Goal: Task Accomplishment & Management: Complete application form

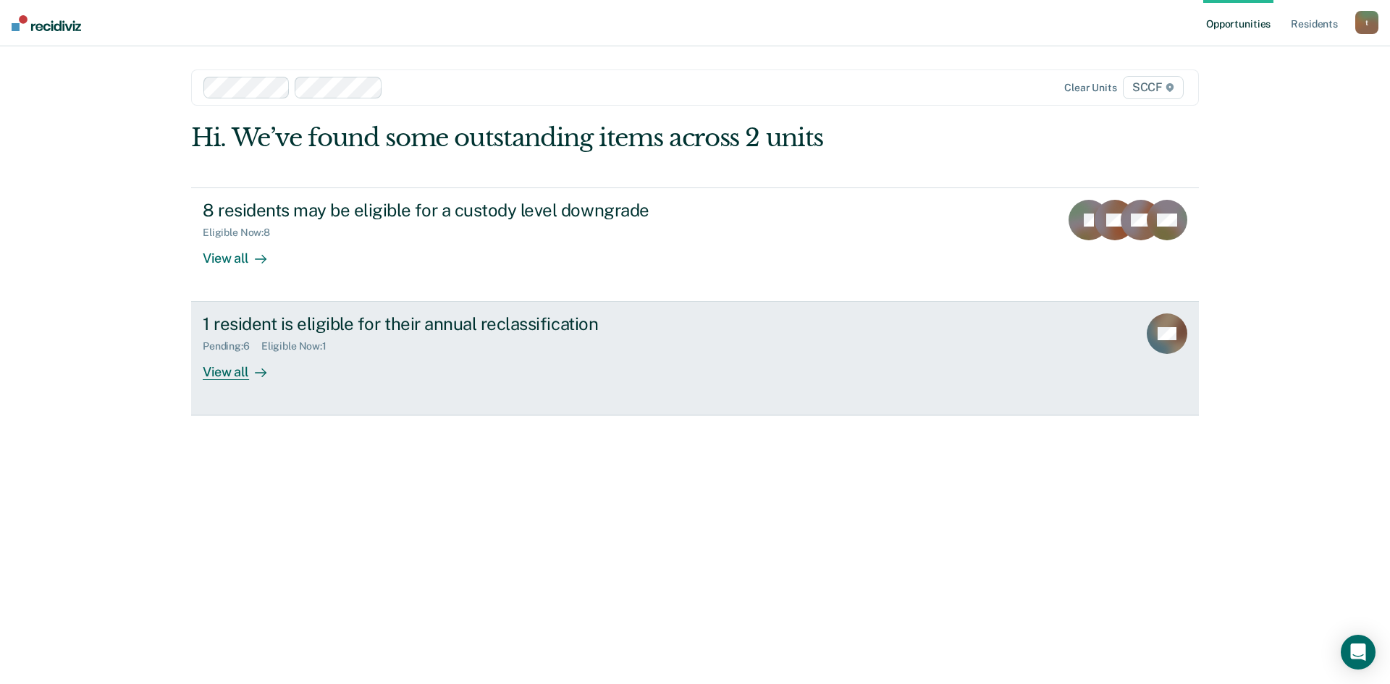
click at [413, 330] on div "1 resident is eligible for their annual reclassification" at bounding box center [457, 323] width 508 height 21
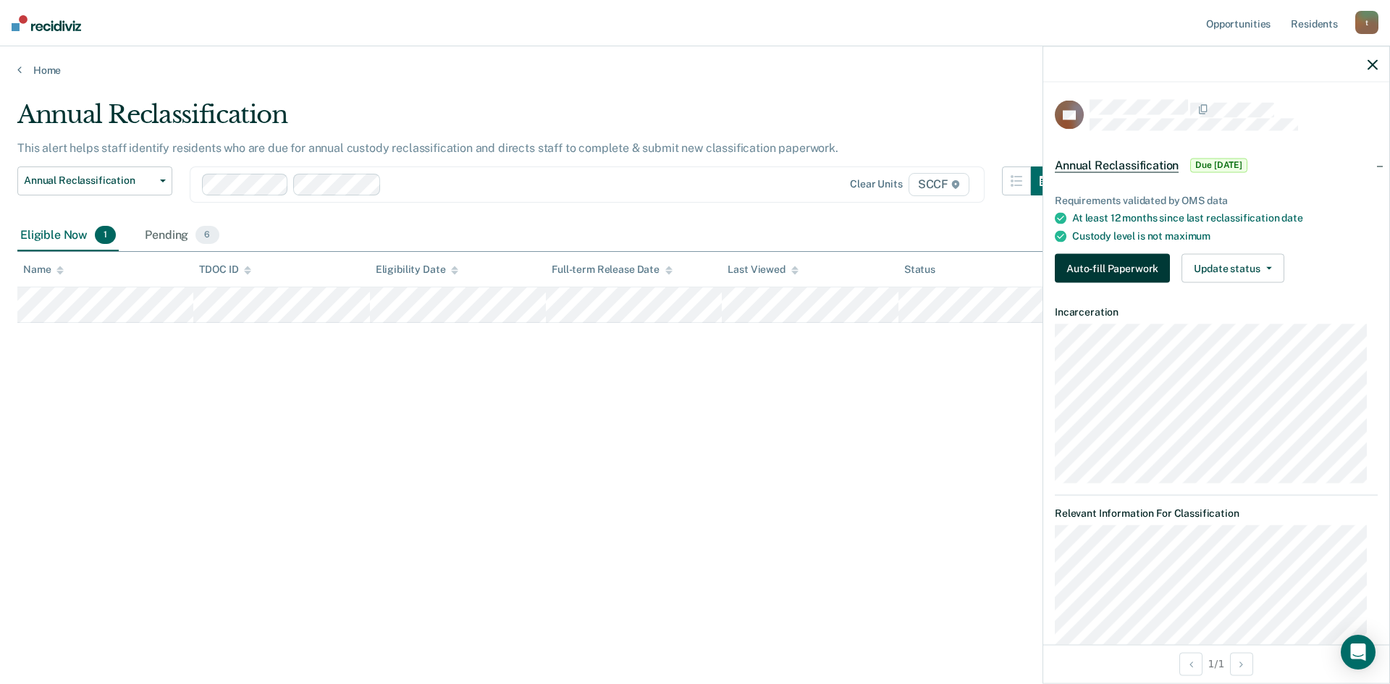
click at [1100, 271] on button "Auto-fill Paperwork" at bounding box center [1111, 268] width 115 height 29
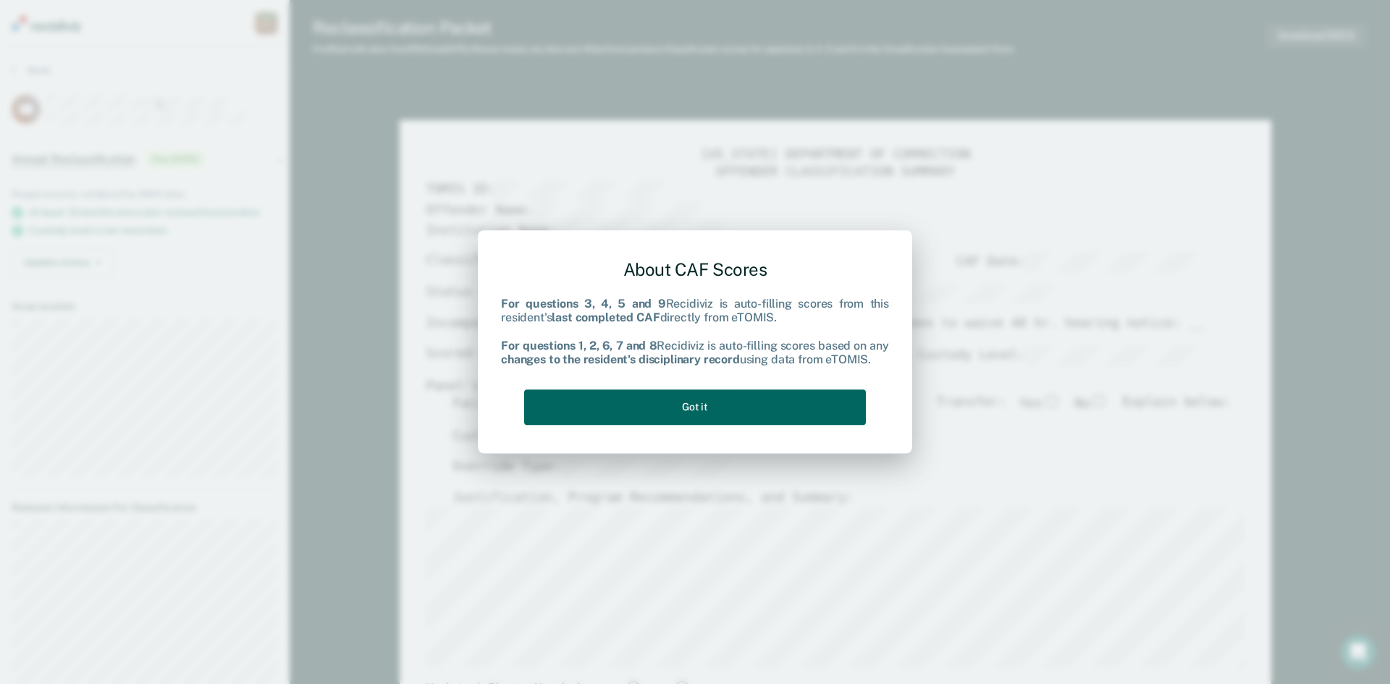
click at [718, 416] on button "Got it" at bounding box center [695, 406] width 342 height 35
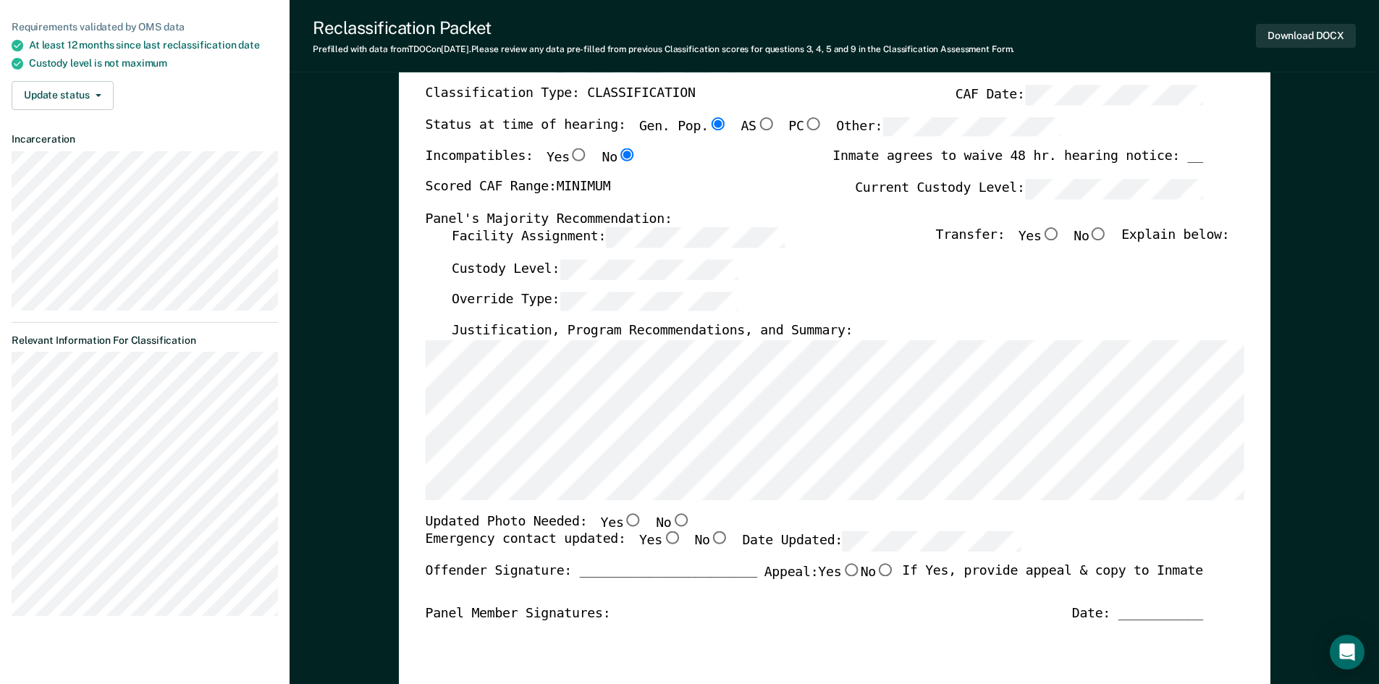
scroll to position [217, 0]
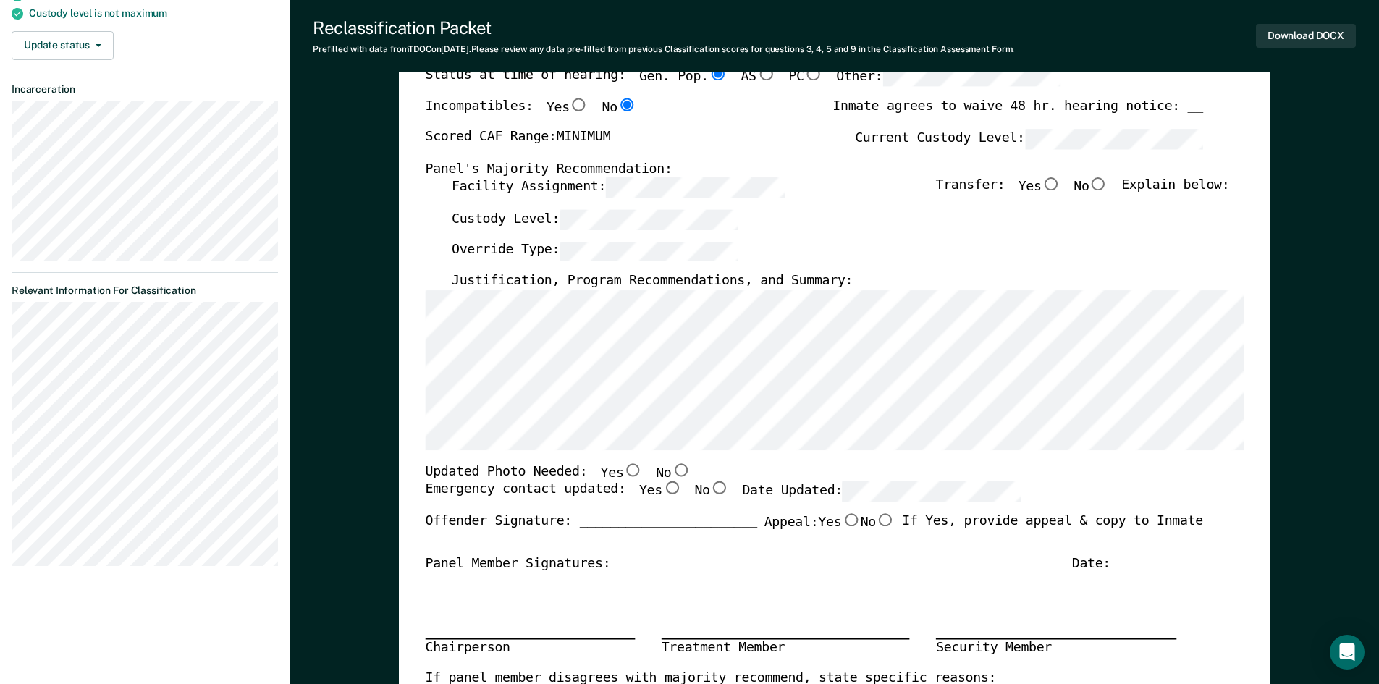
click at [623, 473] on input "Yes" at bounding box center [632, 469] width 19 height 13
type textarea "x"
radio input "true"
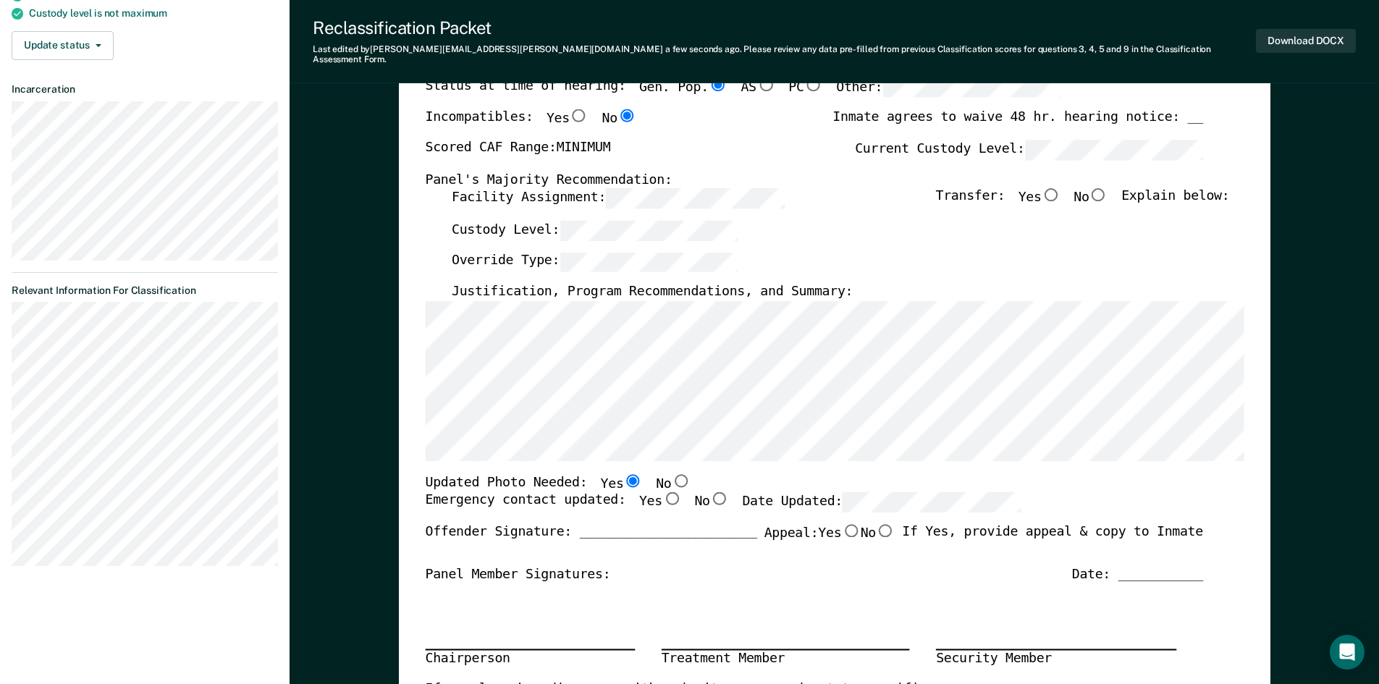
click at [661, 492] on input "Yes" at bounding box center [670, 498] width 19 height 13
type textarea "x"
radio input "true"
click at [1107, 188] on input "No" at bounding box center [1097, 194] width 19 height 13
type textarea "x"
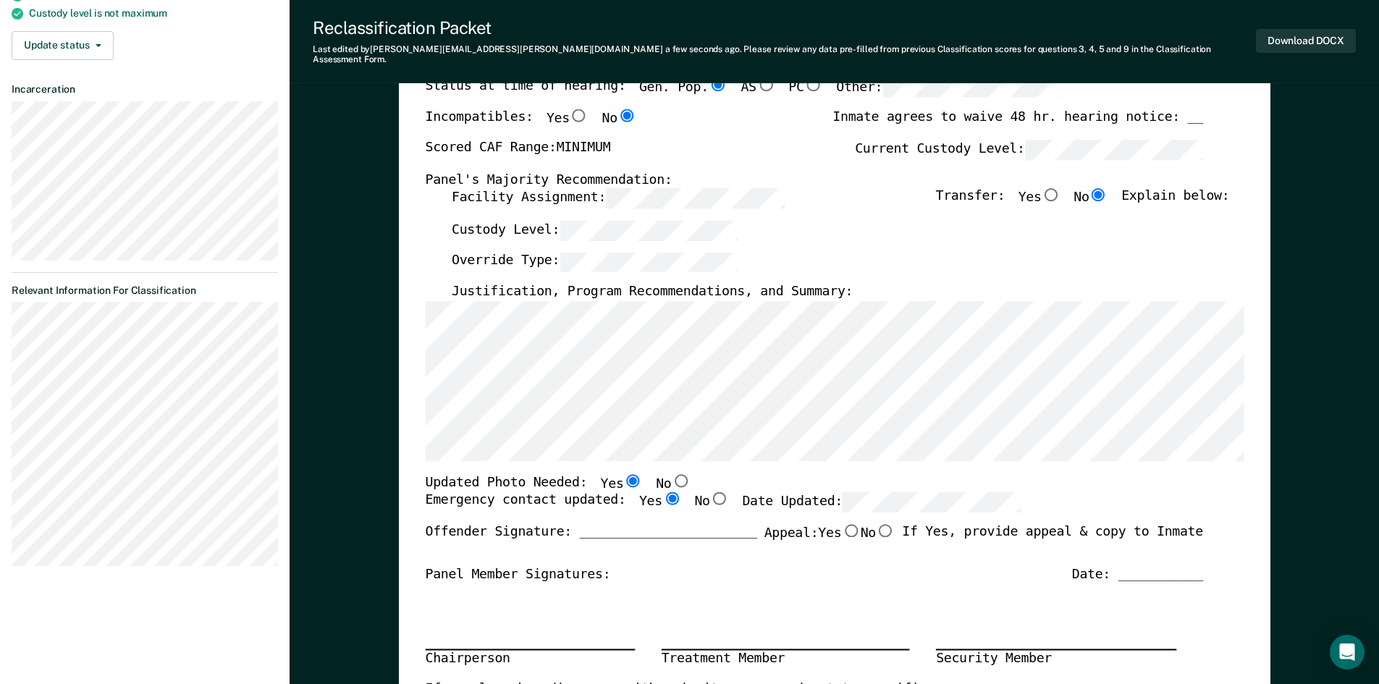
radio input "true"
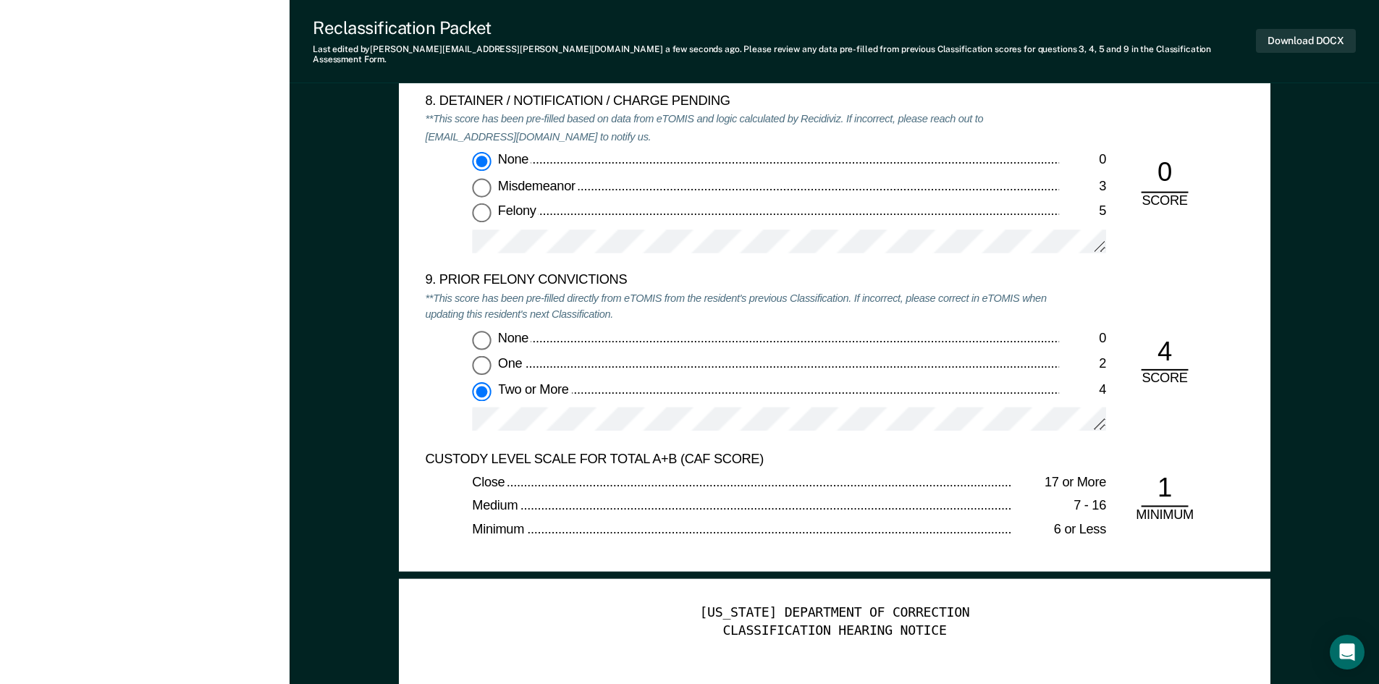
scroll to position [3112, 0]
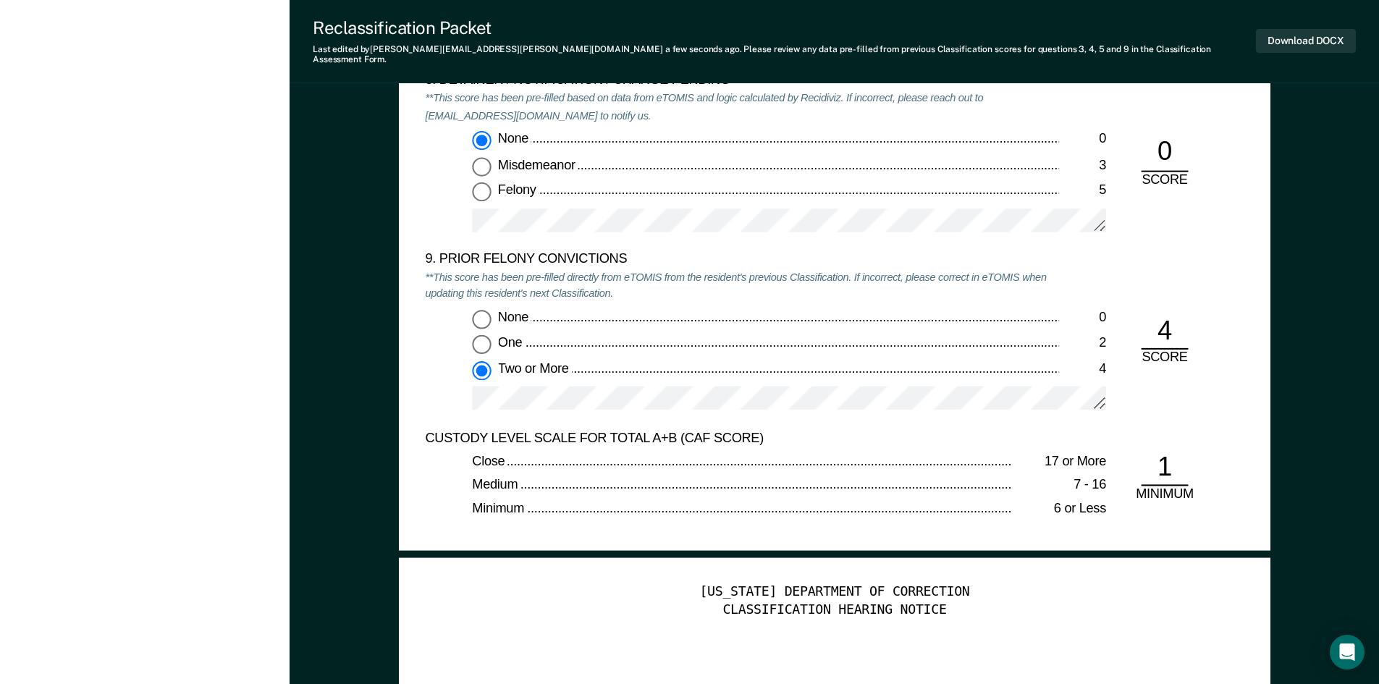
click at [777, 455] on div "Close" at bounding box center [742, 461] width 540 height 17
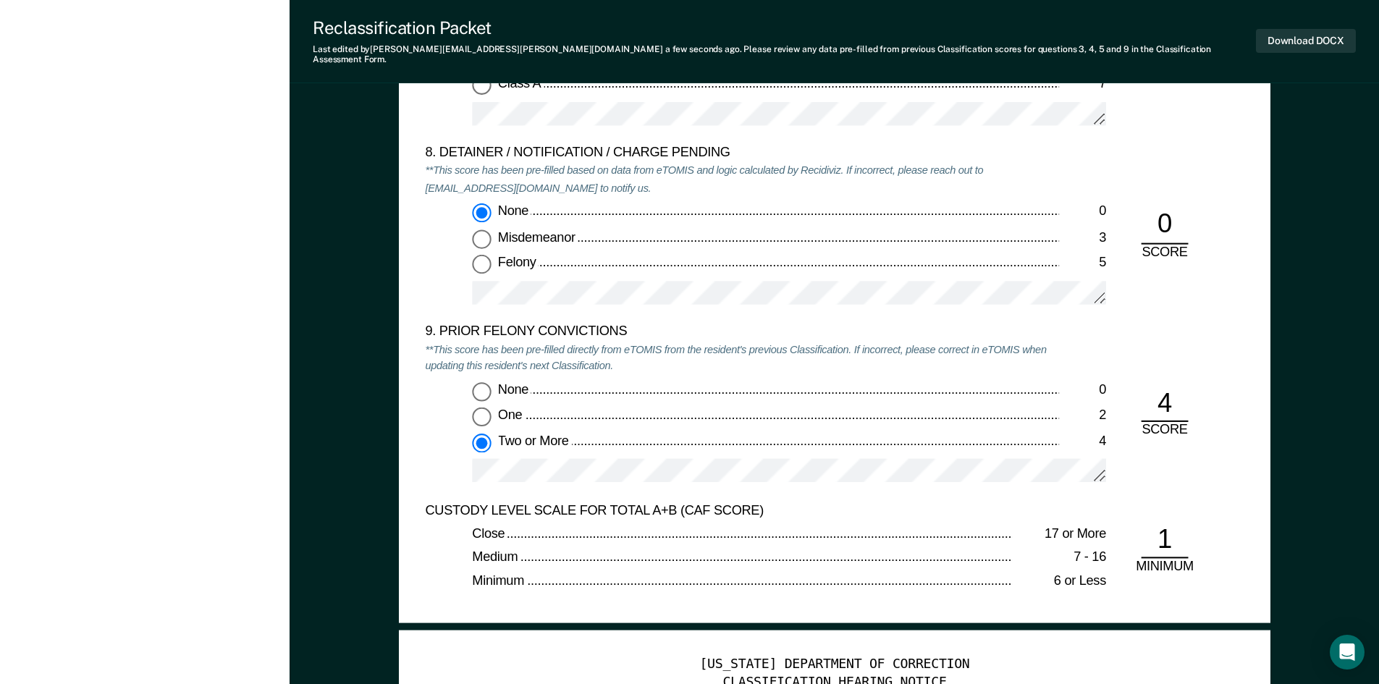
scroll to position [2895, 0]
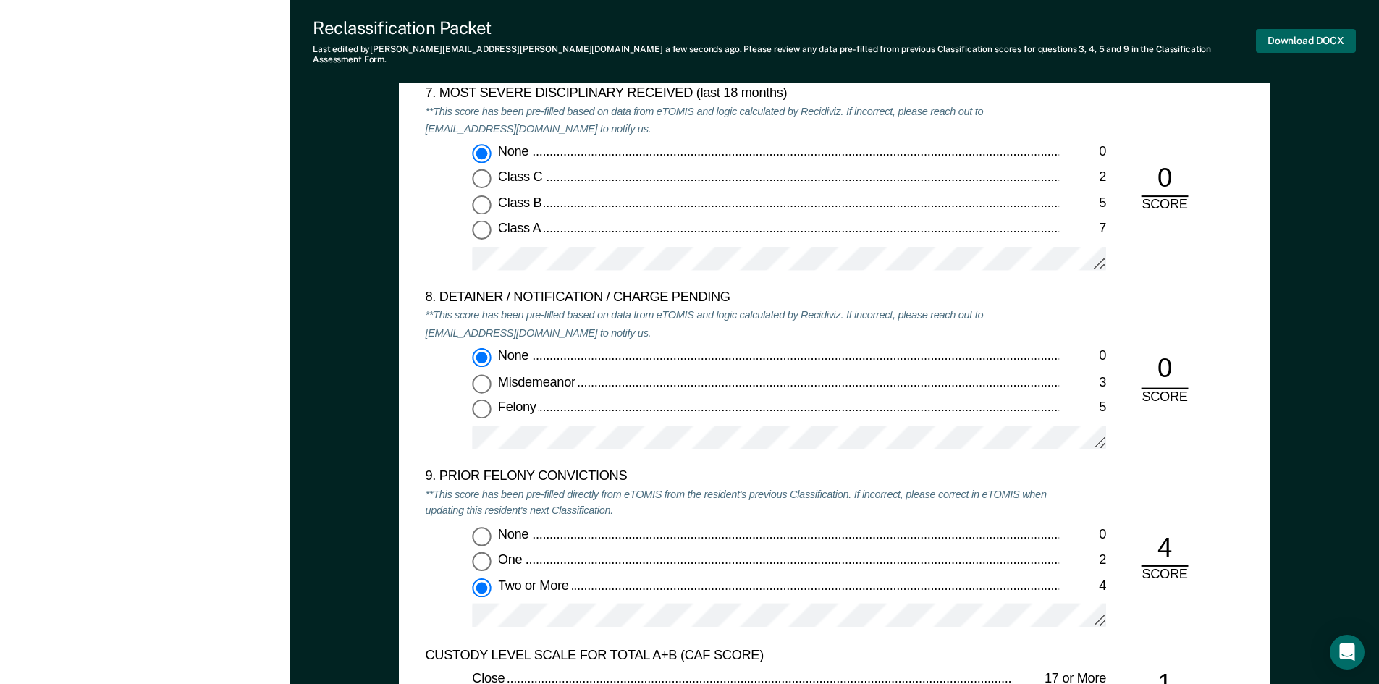
click at [1321, 35] on button "Download DOCX" at bounding box center [1306, 41] width 100 height 24
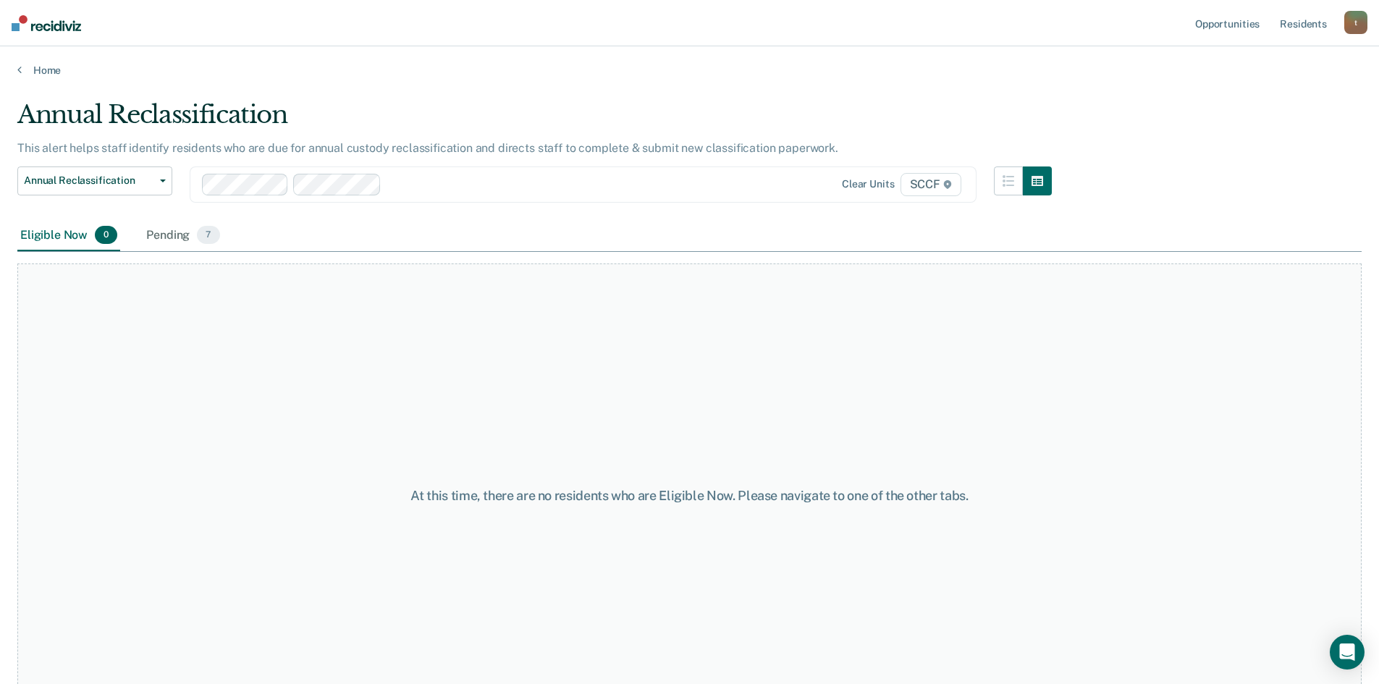
click at [60, 241] on div "Eligible Now 0" at bounding box center [68, 236] width 103 height 32
click at [118, 194] on button "Annual Reclassification" at bounding box center [94, 180] width 155 height 29
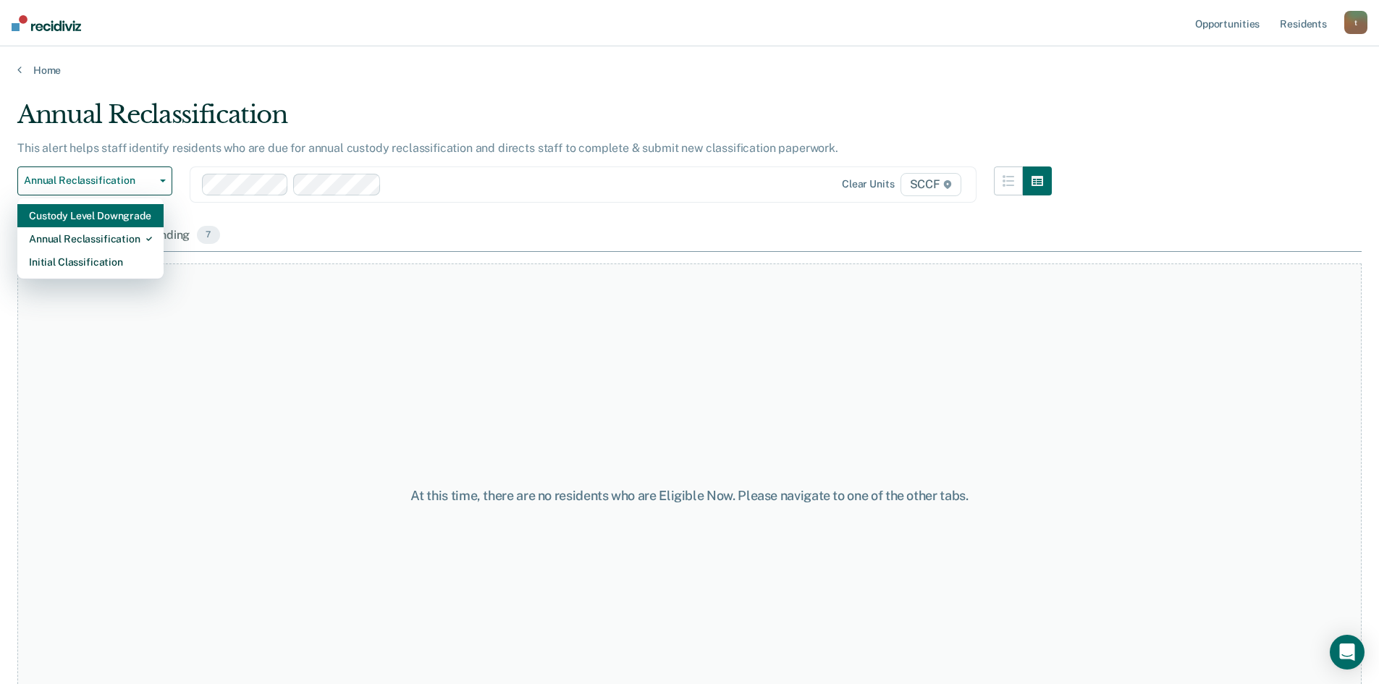
click at [106, 219] on div "Custody Level Downgrade" at bounding box center [90, 215] width 123 height 23
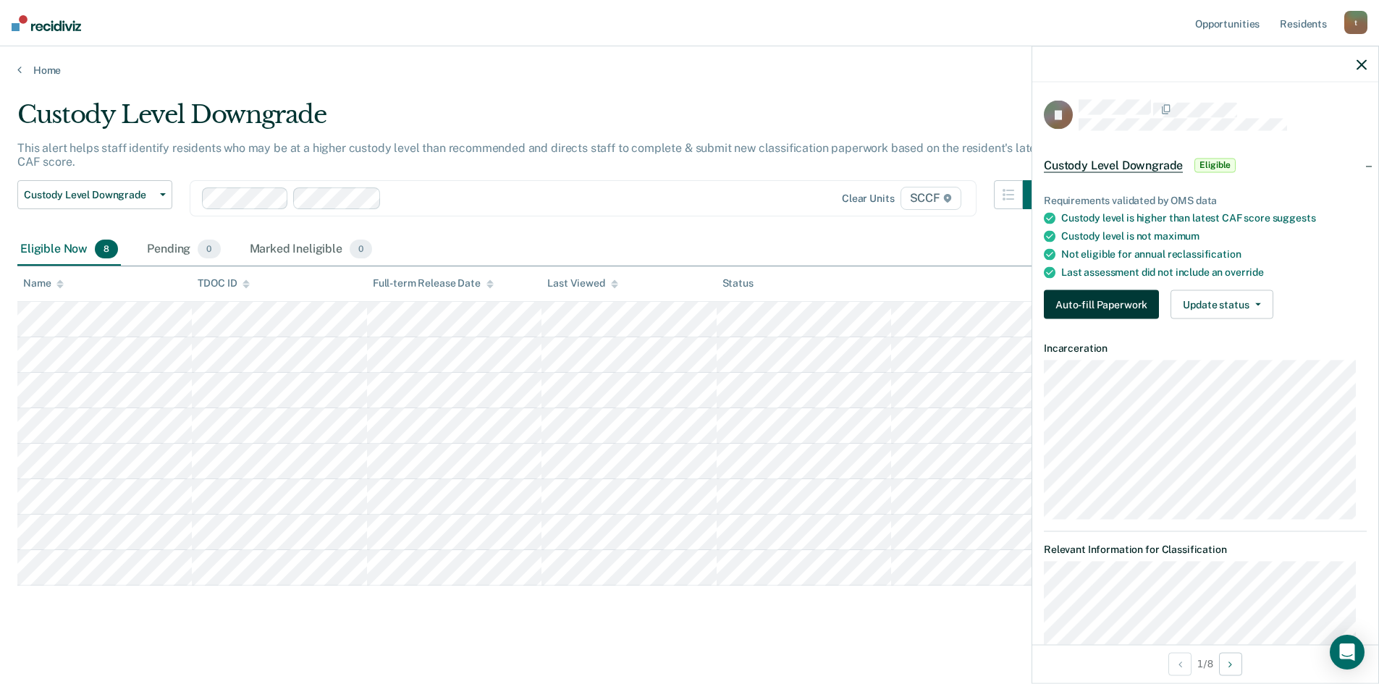
click at [1122, 302] on button "Auto-fill Paperwork" at bounding box center [1101, 304] width 115 height 29
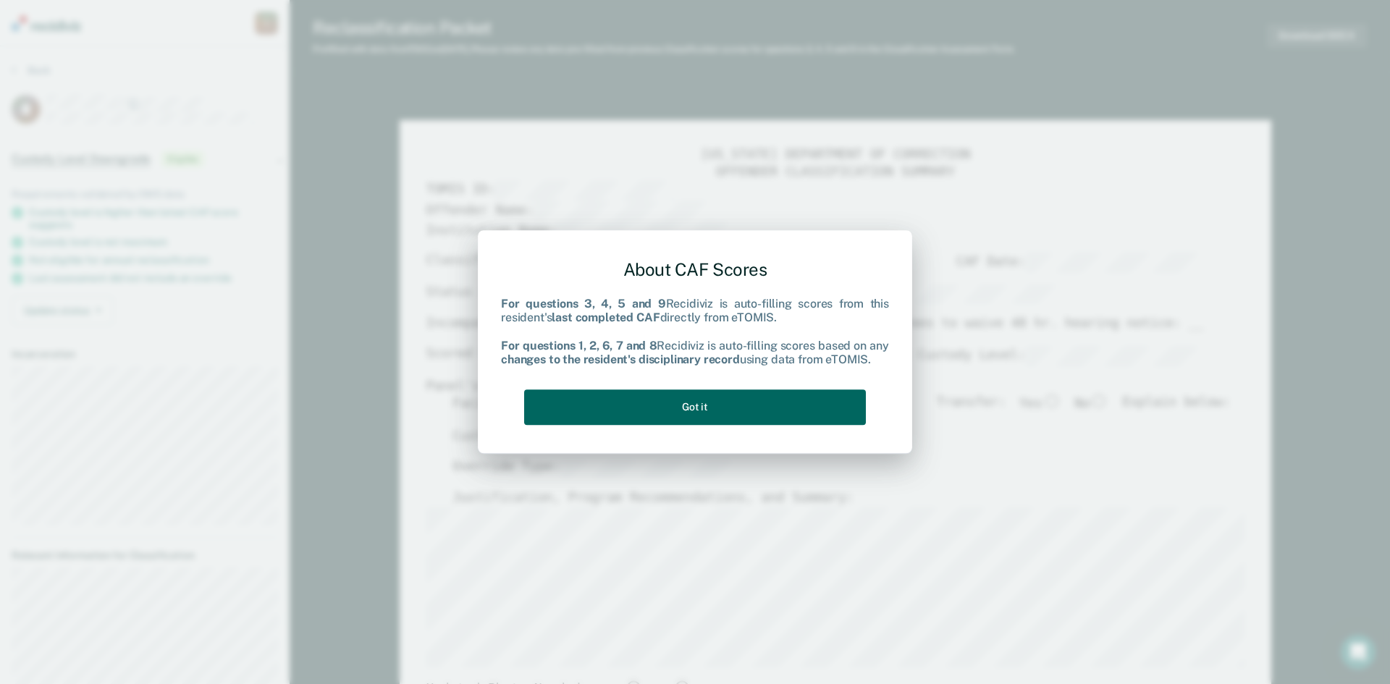
click at [708, 402] on button "Got it" at bounding box center [695, 406] width 342 height 35
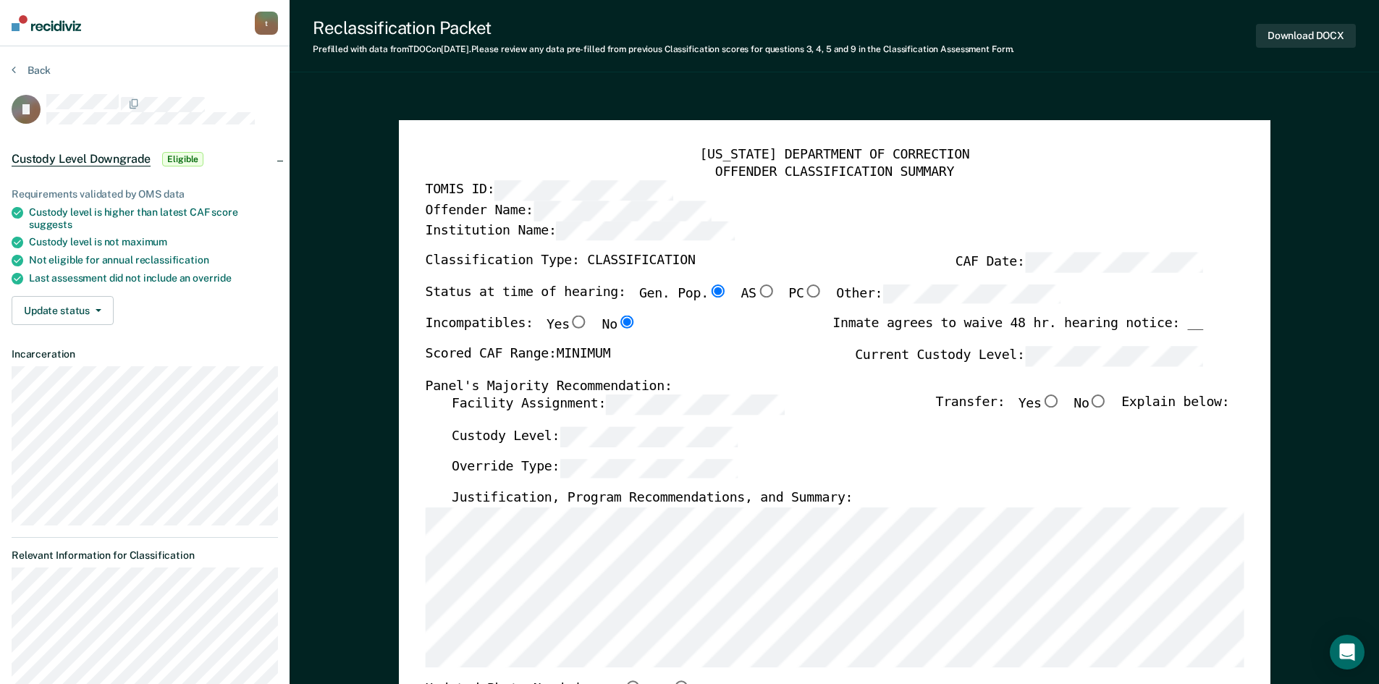
click at [1107, 400] on input "No" at bounding box center [1097, 401] width 19 height 13
type textarea "x"
radio input "true"
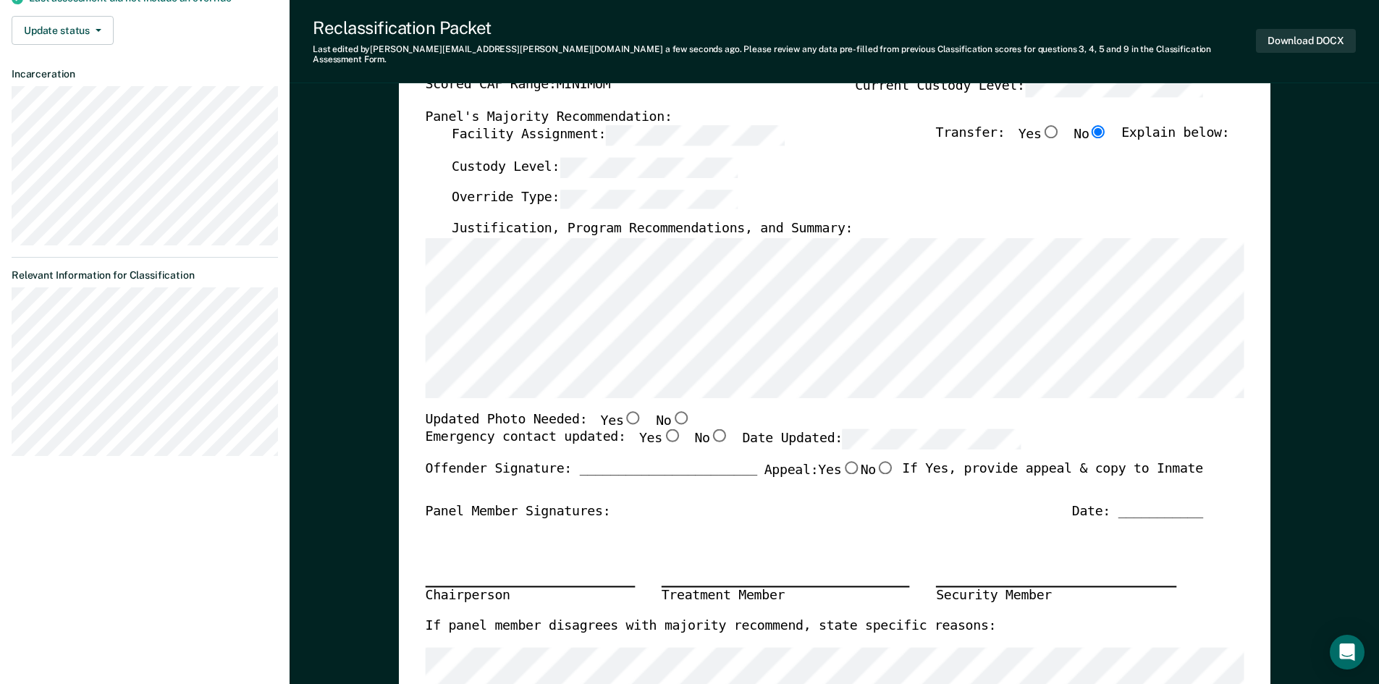
scroll to position [289, 0]
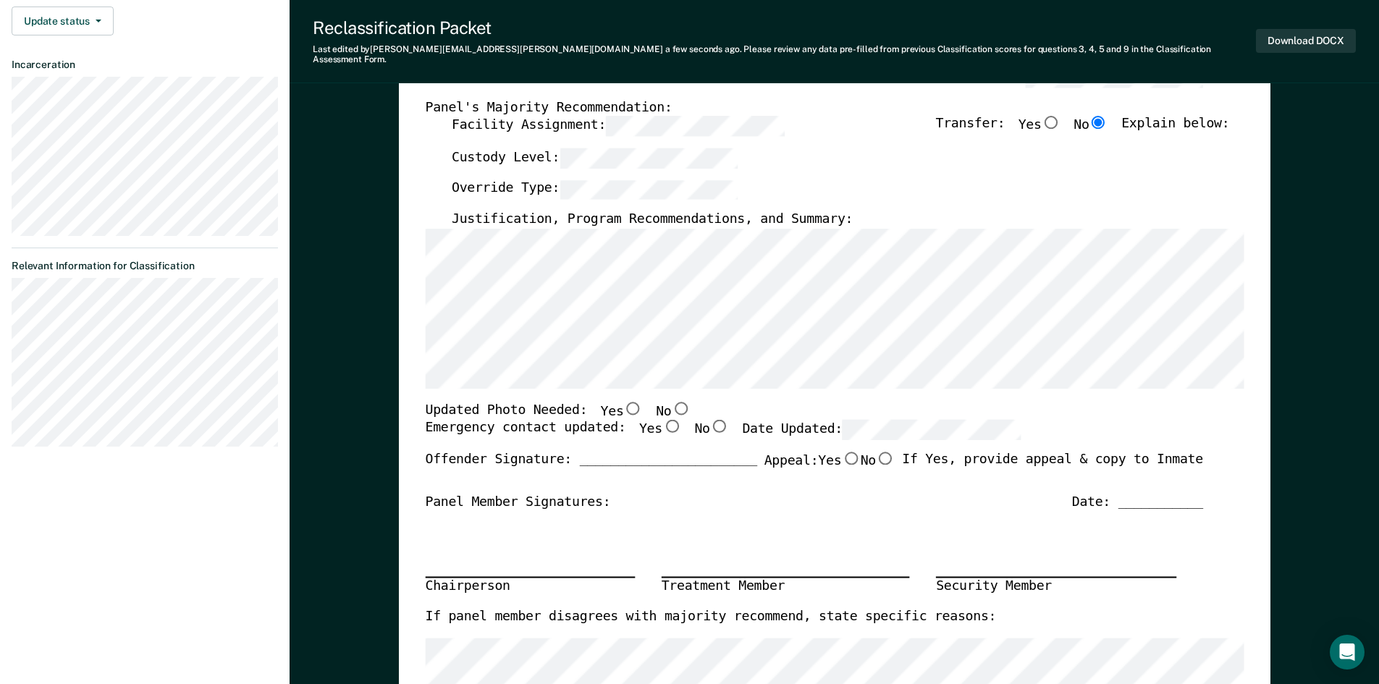
click at [671, 401] on input "No" at bounding box center [680, 407] width 19 height 13
type textarea "x"
radio input "true"
click at [661, 420] on input "Yes" at bounding box center [670, 426] width 19 height 13
type textarea "x"
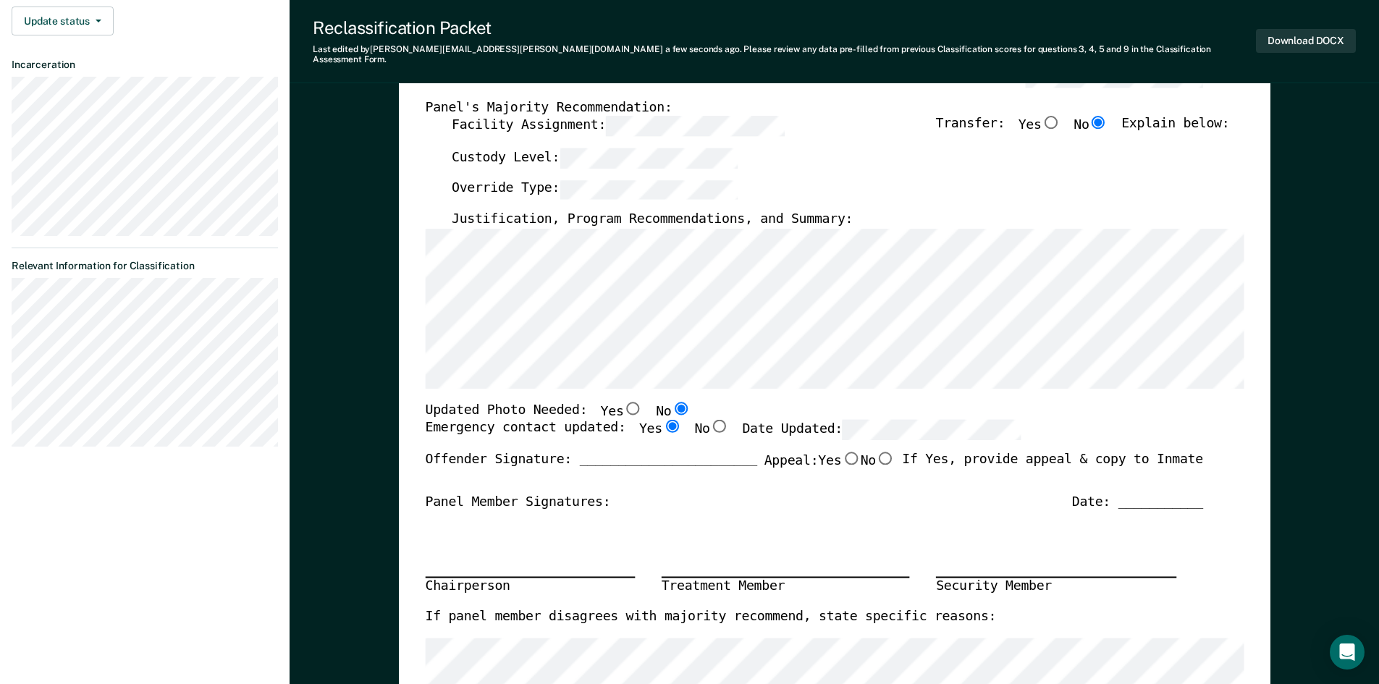
radio input "true"
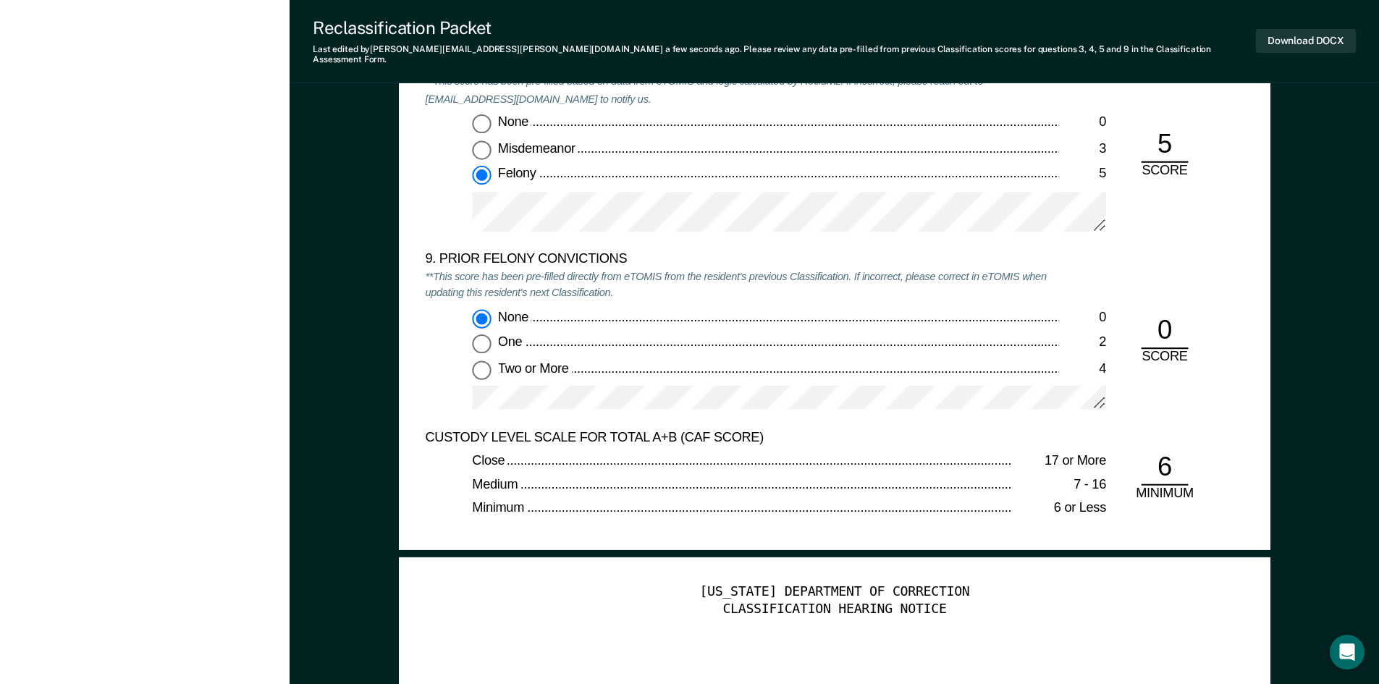
scroll to position [3040, 0]
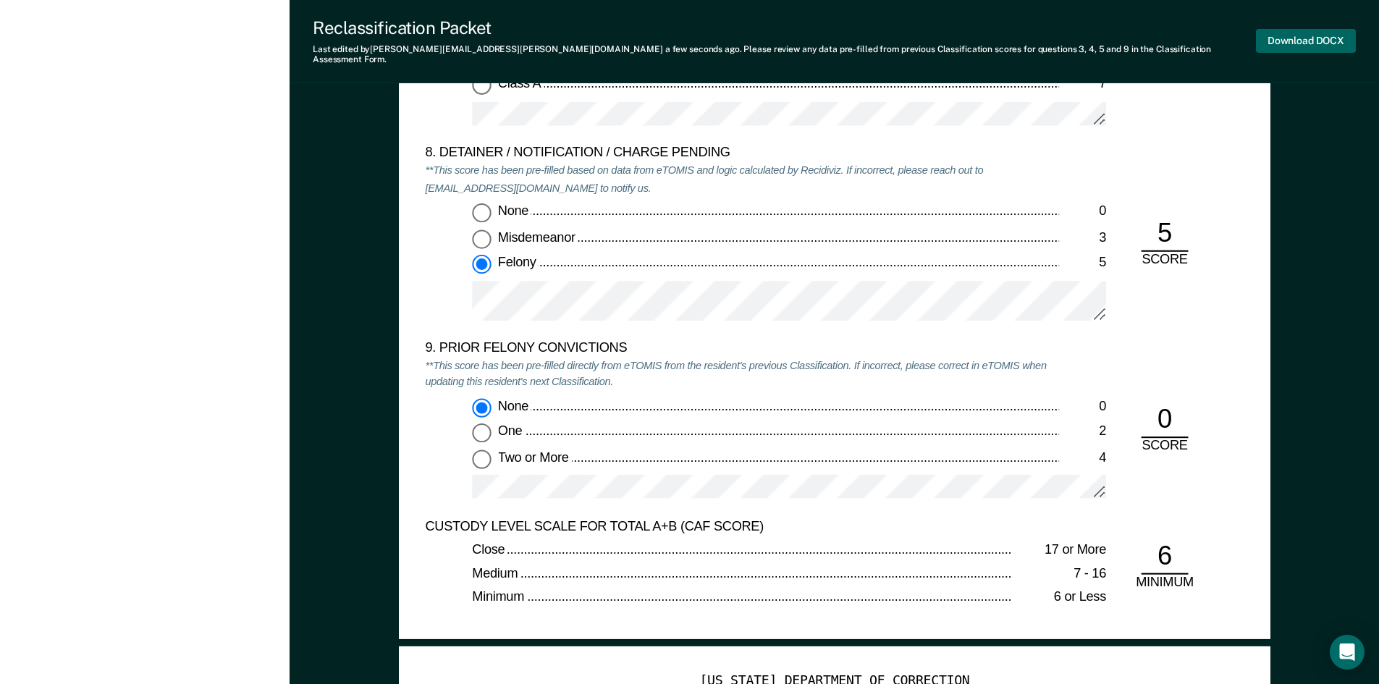
click at [1324, 30] on button "Download DOCX" at bounding box center [1306, 41] width 100 height 24
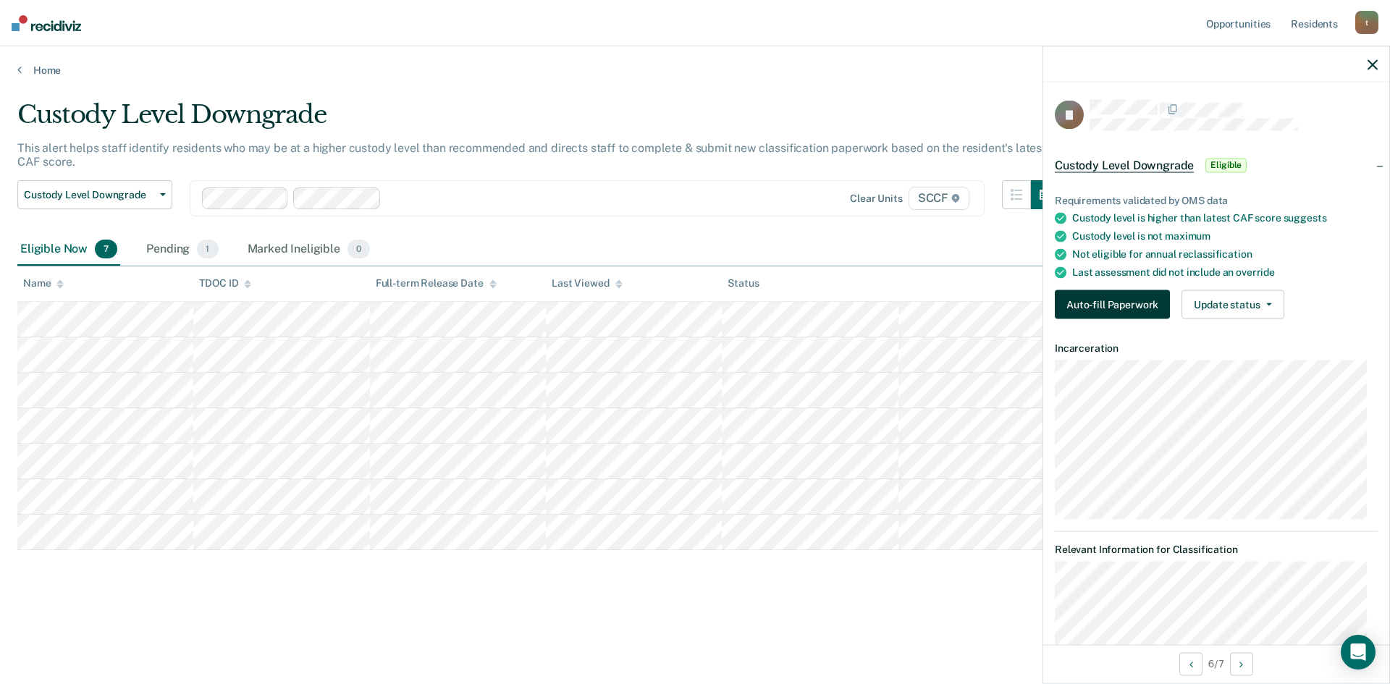
click at [1105, 313] on button "Auto-fill Paperwork" at bounding box center [1111, 304] width 115 height 29
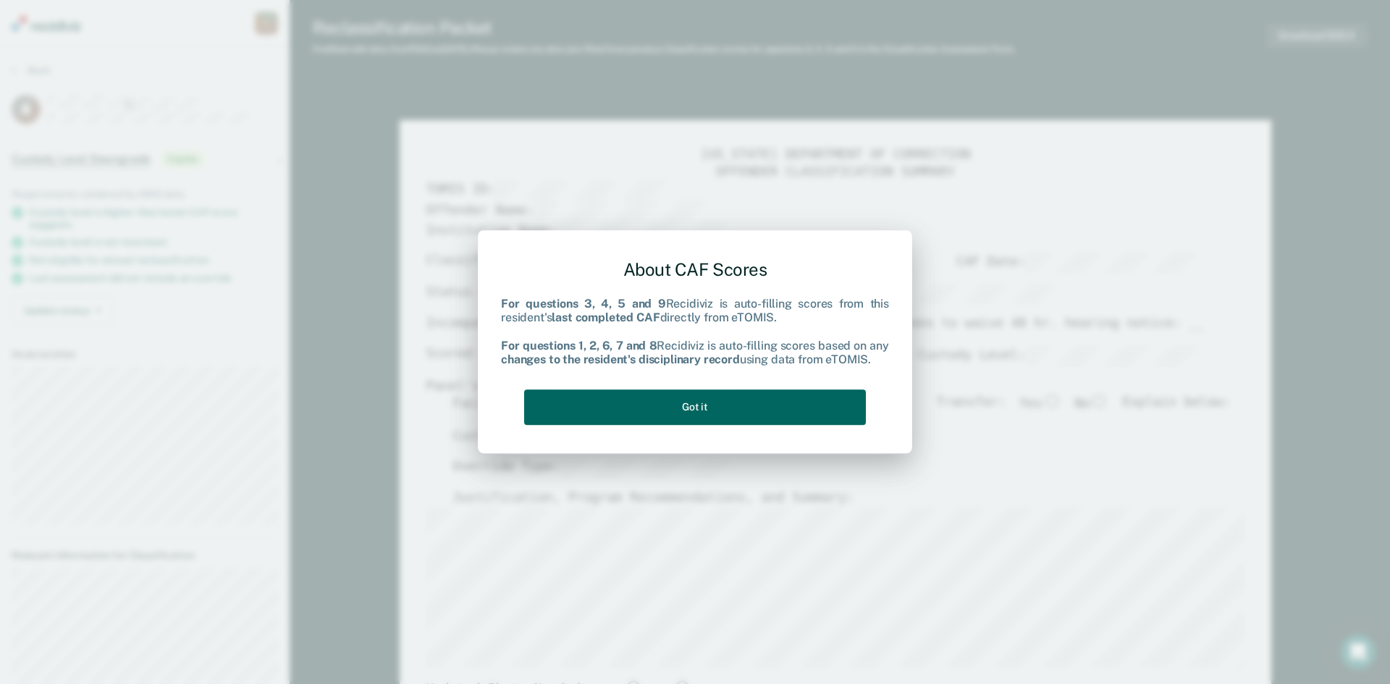
click at [669, 415] on button "Got it" at bounding box center [695, 406] width 342 height 35
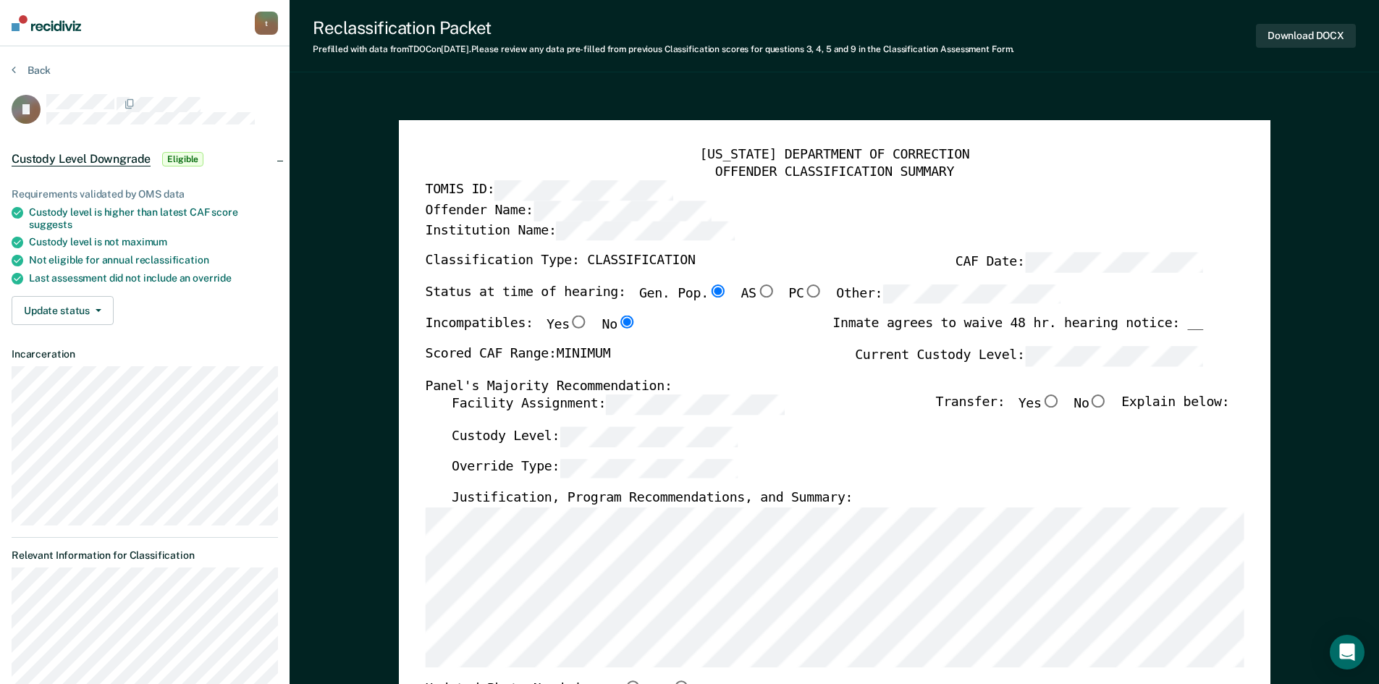
click at [1107, 402] on input "No" at bounding box center [1097, 401] width 19 height 13
type textarea "x"
radio input "true"
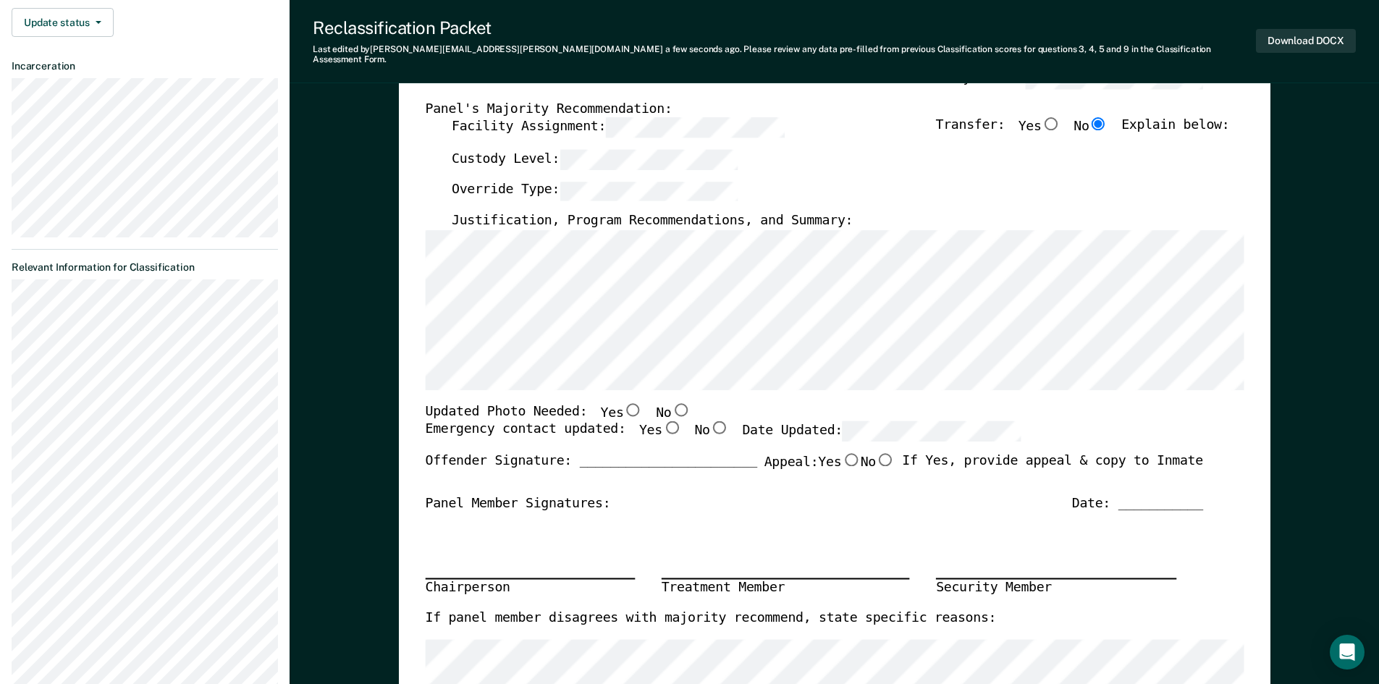
scroll to position [289, 0]
click at [671, 401] on input "No" at bounding box center [680, 407] width 19 height 13
type textarea "x"
radio input "true"
click at [639, 420] on label "Yes" at bounding box center [659, 430] width 42 height 20
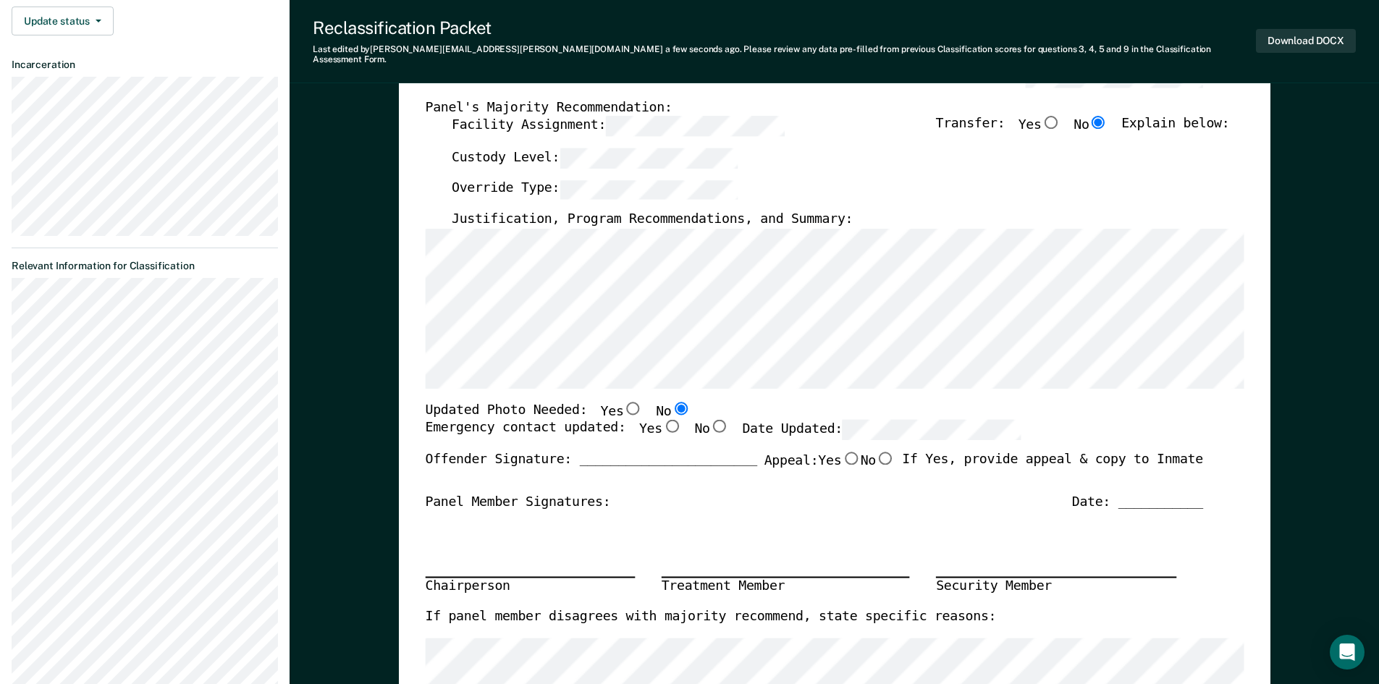
click at [661, 420] on input "Yes" at bounding box center [670, 426] width 19 height 13
type textarea "x"
radio input "true"
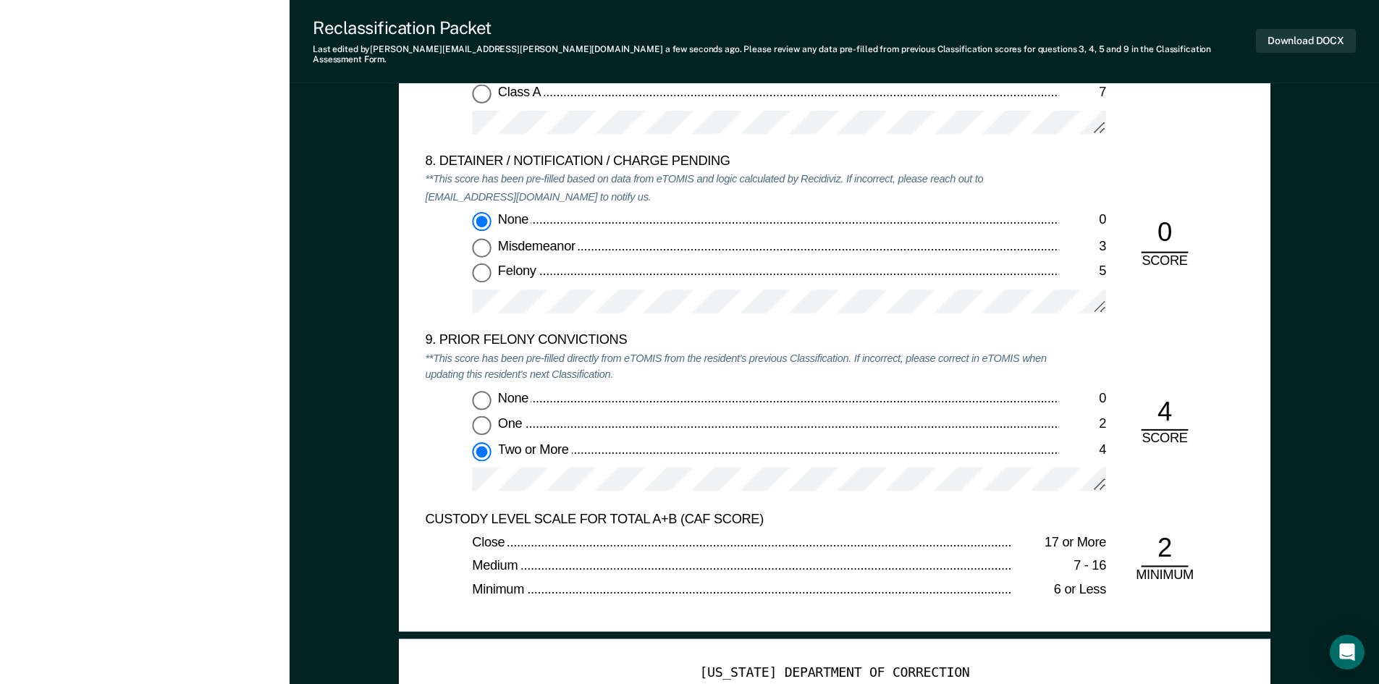
scroll to position [3040, 0]
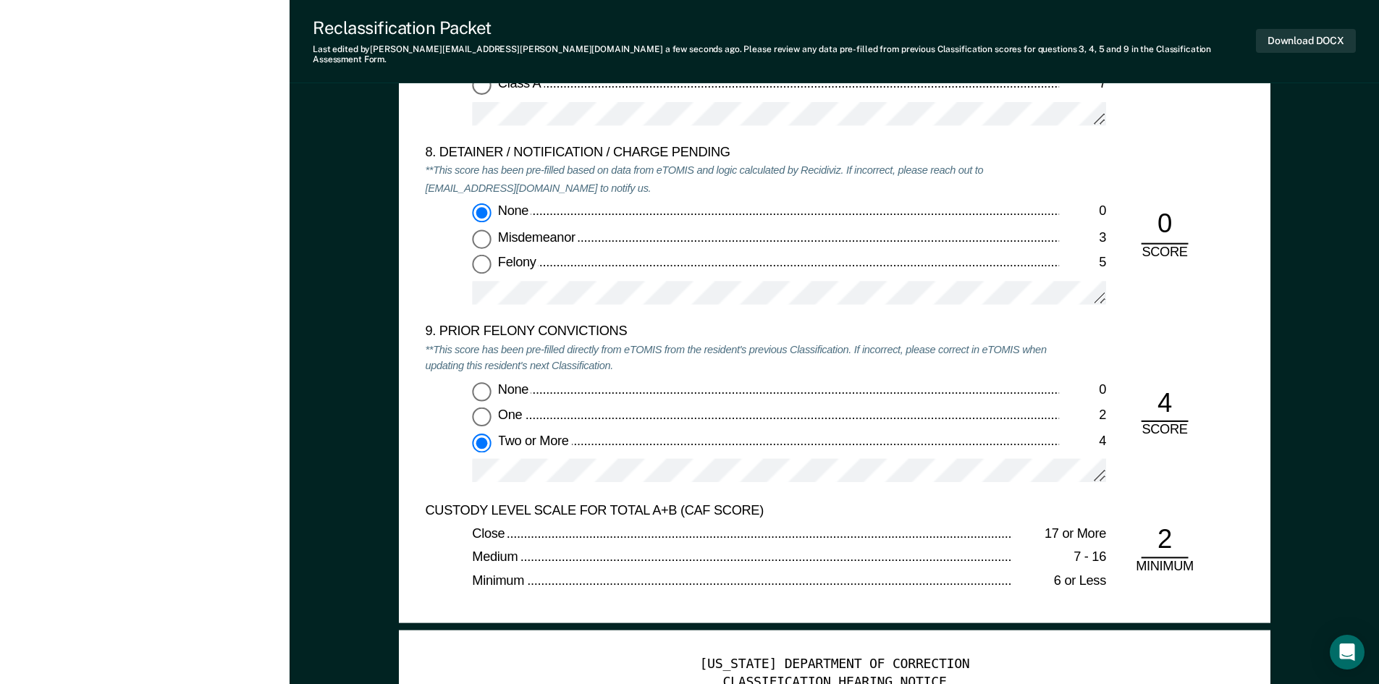
click at [713, 407] on div "One" at bounding box center [777, 415] width 561 height 17
click at [491, 407] on input "One 2" at bounding box center [481, 416] width 19 height 19
type textarea "x"
radio input "true"
radio input "false"
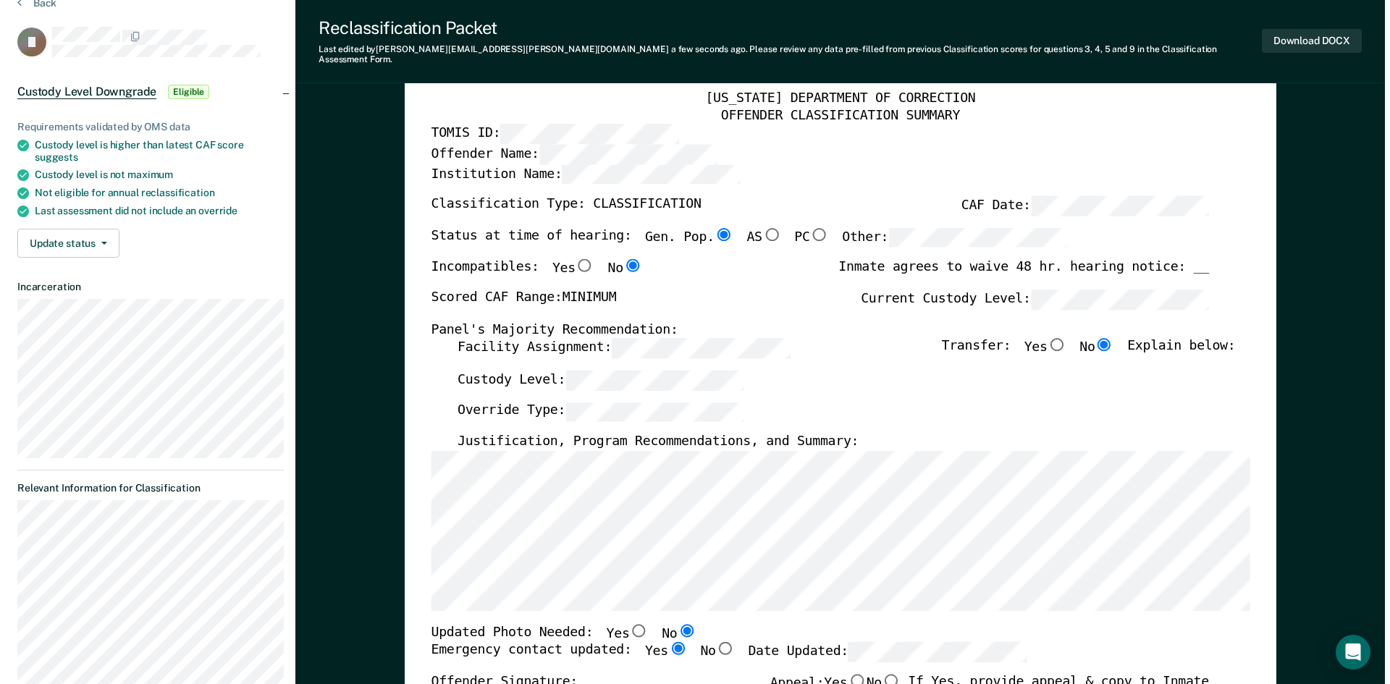
scroll to position [0, 0]
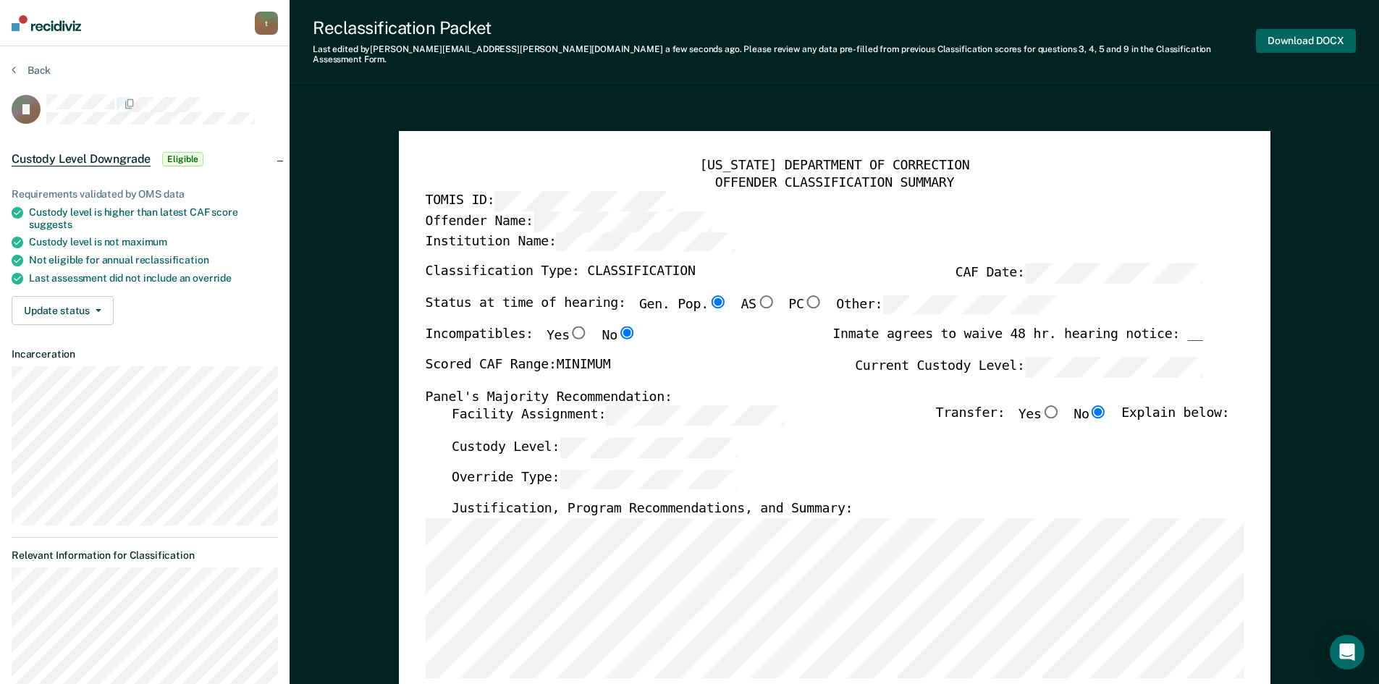
click at [1305, 35] on button "Download DOCX" at bounding box center [1306, 41] width 100 height 24
type textarea "x"
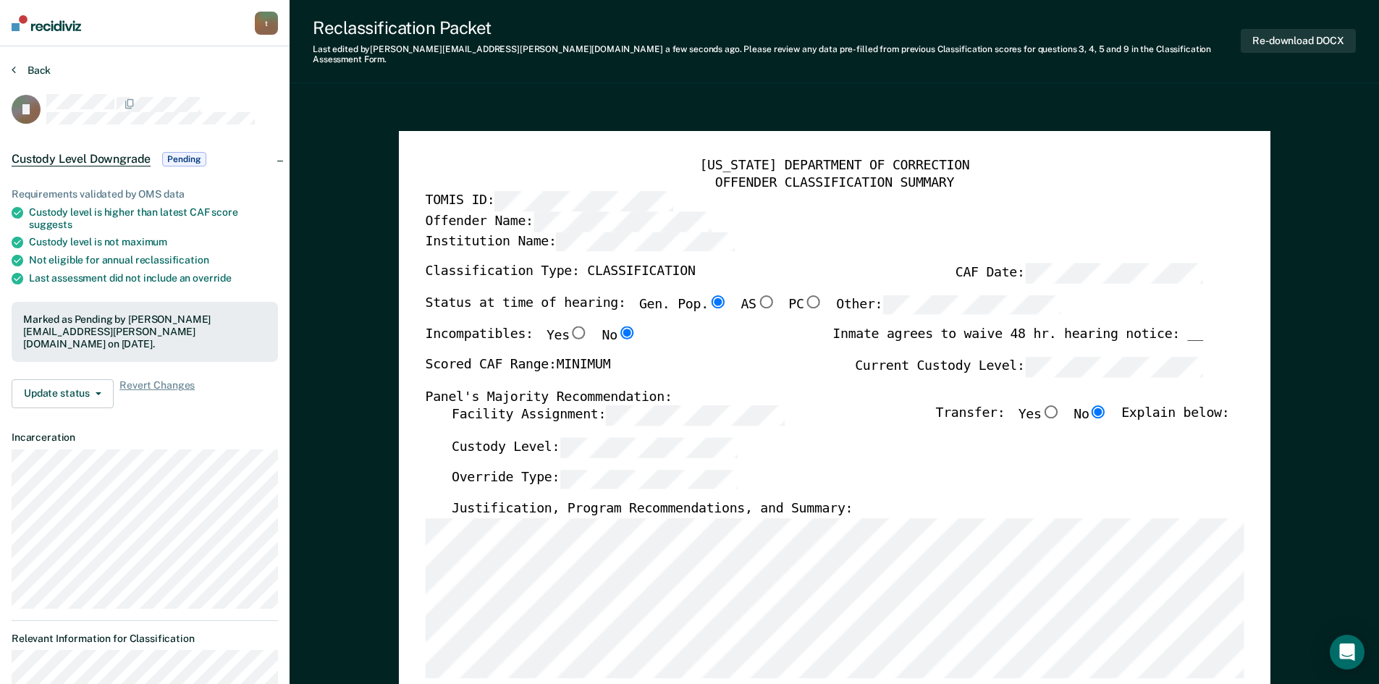
click at [14, 67] on icon at bounding box center [14, 70] width 4 height 12
